Goal: Transaction & Acquisition: Purchase product/service

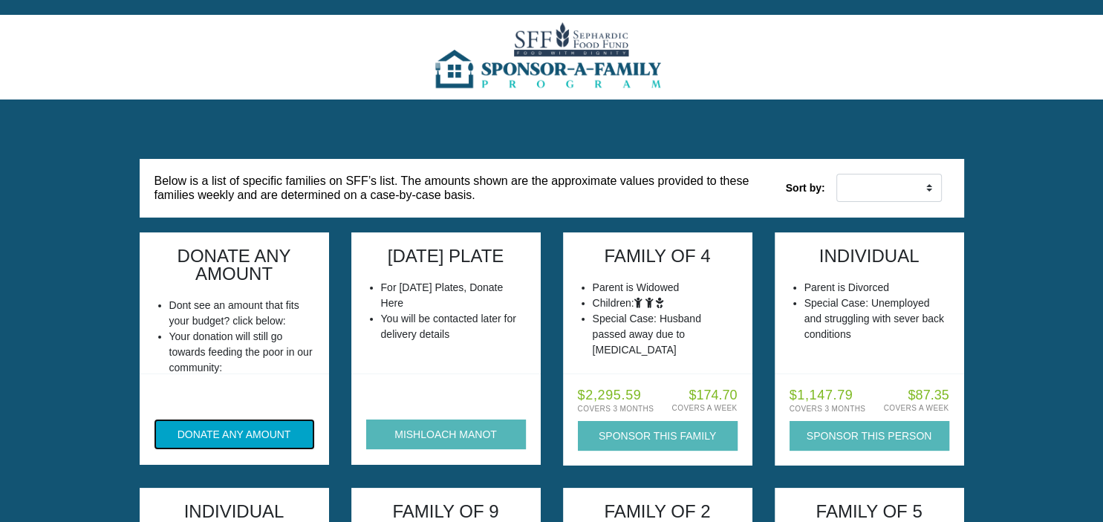
click at [227, 445] on button "DONATE ANY AMOUNT" at bounding box center [234, 434] width 160 height 30
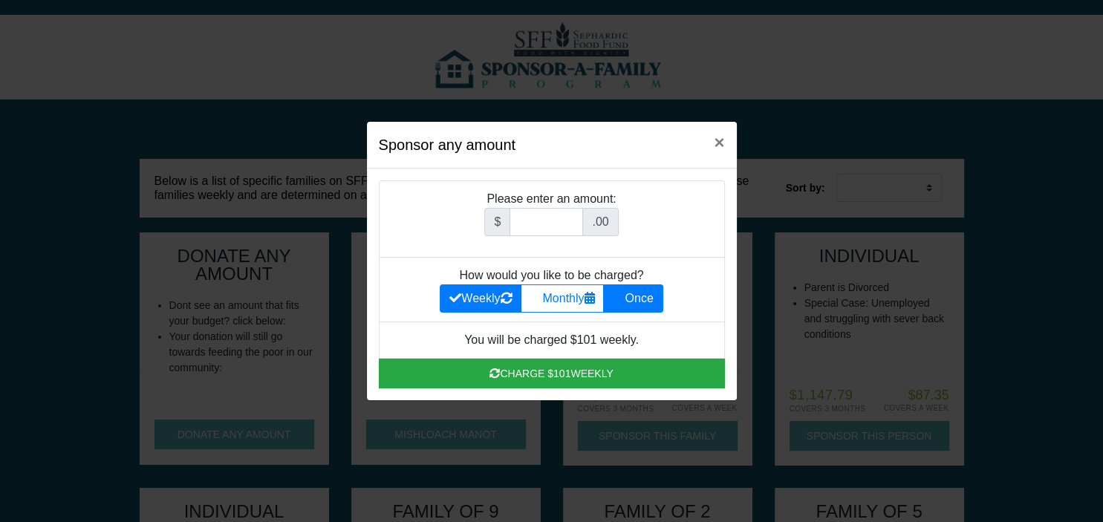
click at [645, 301] on label "Once" at bounding box center [632, 298] width 59 height 28
click at [622, 299] on input "Once" at bounding box center [618, 295] width 10 height 10
radio input "true"
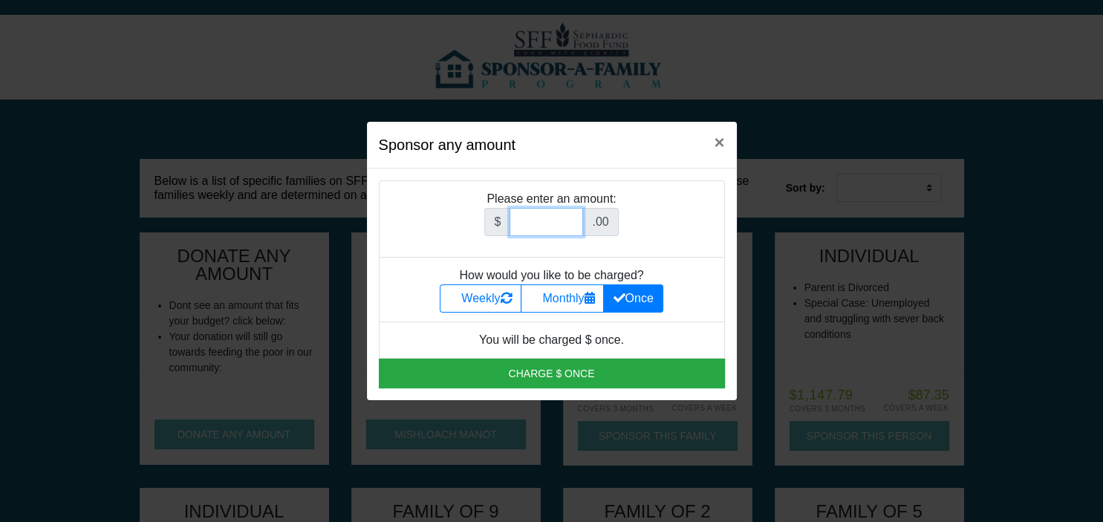
click at [519, 223] on input "Amount (to the nearest dollar)" at bounding box center [546, 222] width 74 height 28
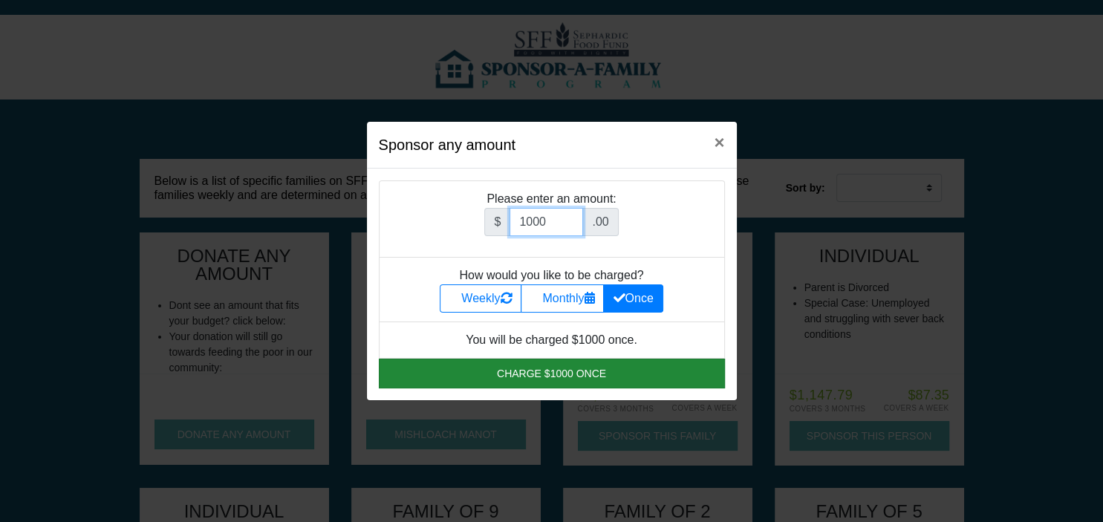
type input "1000"
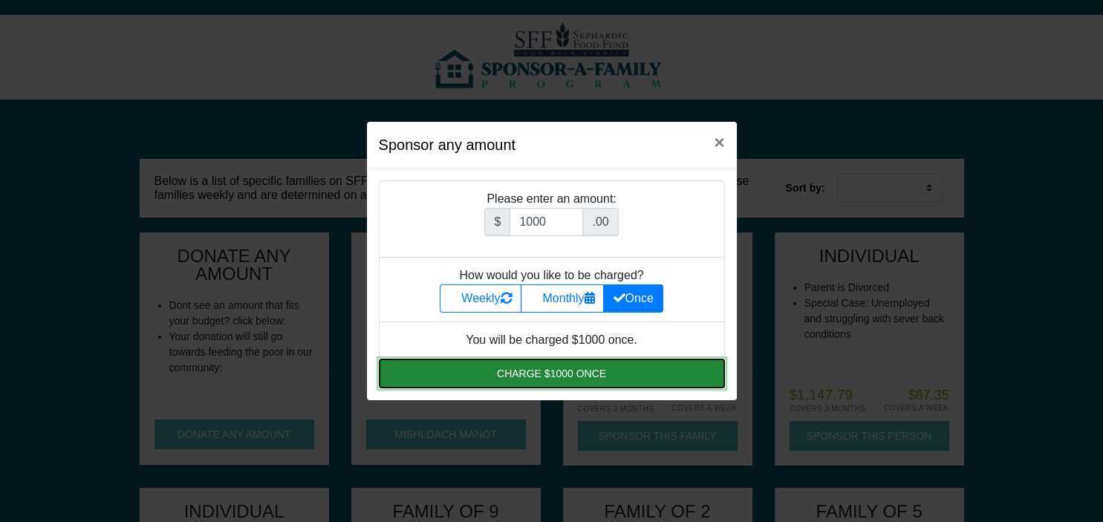
click at [552, 373] on button "Charge $1000 once" at bounding box center [552, 374] width 346 height 30
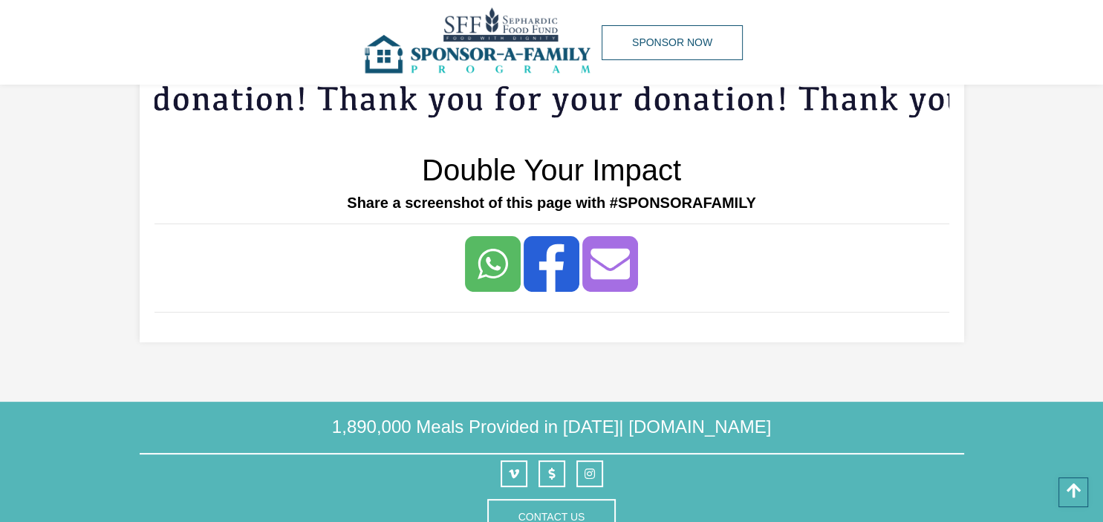
scroll to position [288, 0]
